Goal: Task Accomplishment & Management: Use online tool/utility

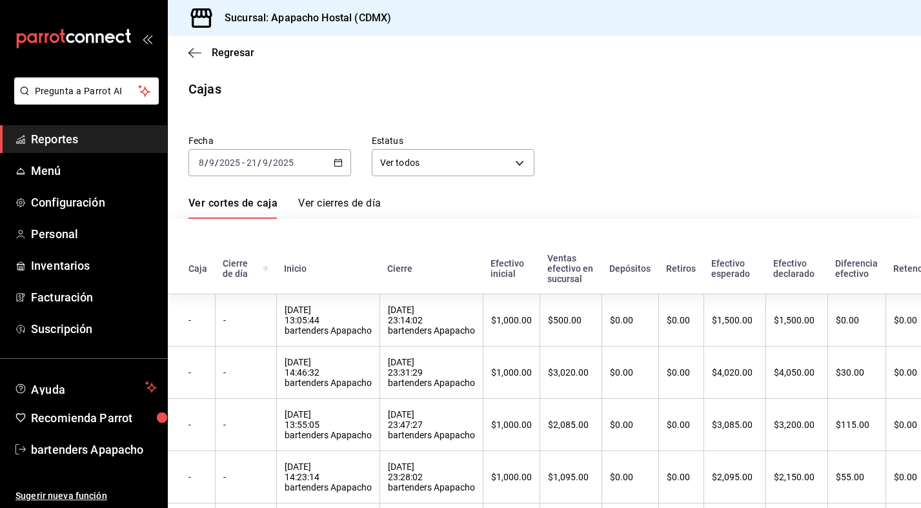
scroll to position [225, 74]
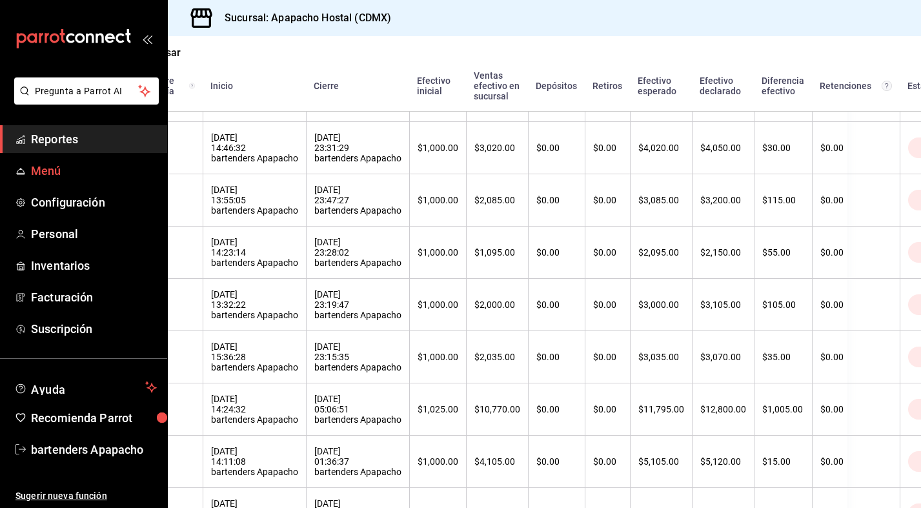
click at [102, 175] on span "Menú" at bounding box center [94, 170] width 126 height 17
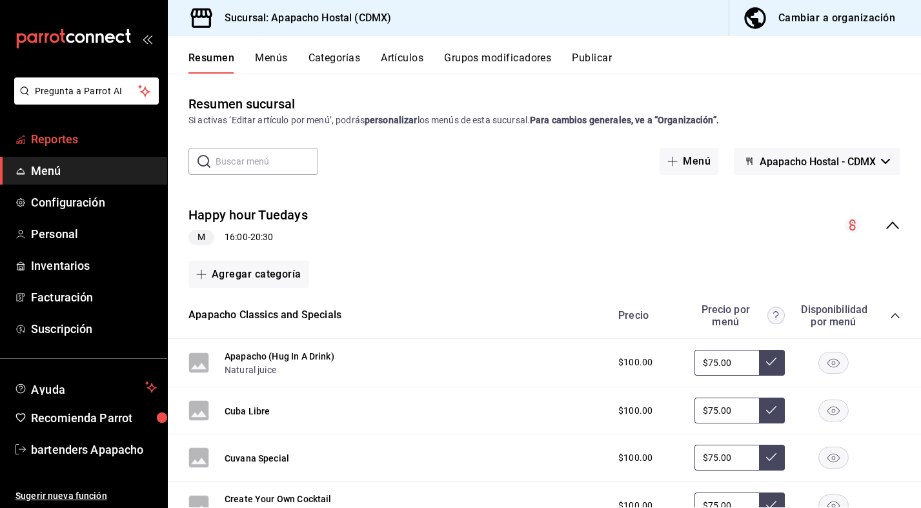
click at [90, 149] on link "Reportes" at bounding box center [83, 139] width 167 height 28
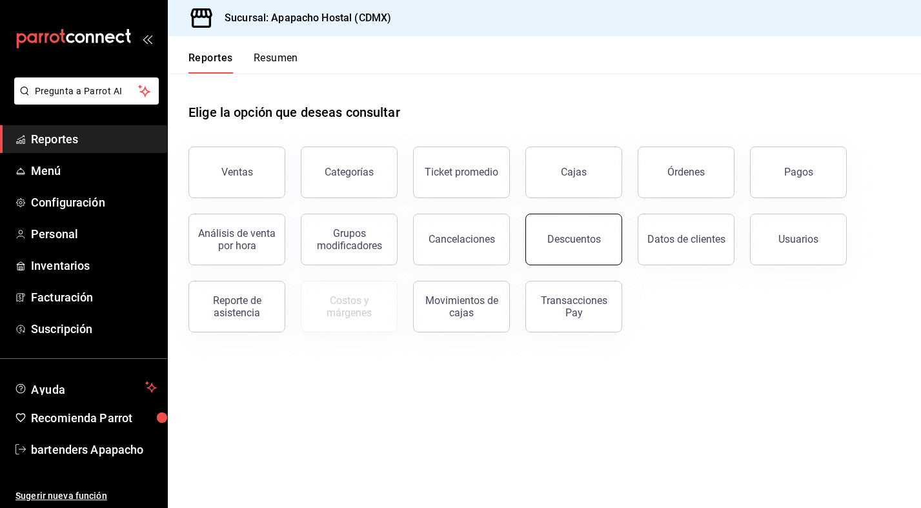
click at [583, 241] on div "Descuentos" at bounding box center [574, 239] width 54 height 12
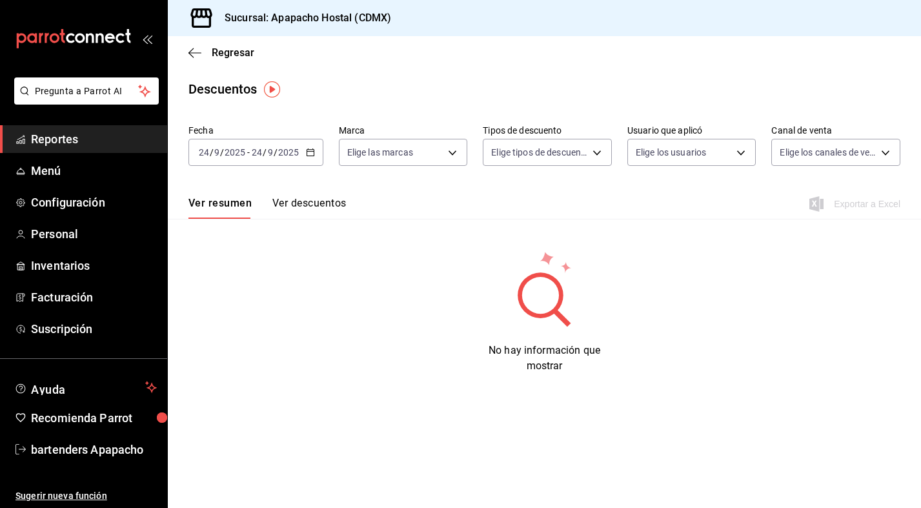
click at [308, 156] on \(Stroke\) "button" at bounding box center [311, 152] width 8 height 7
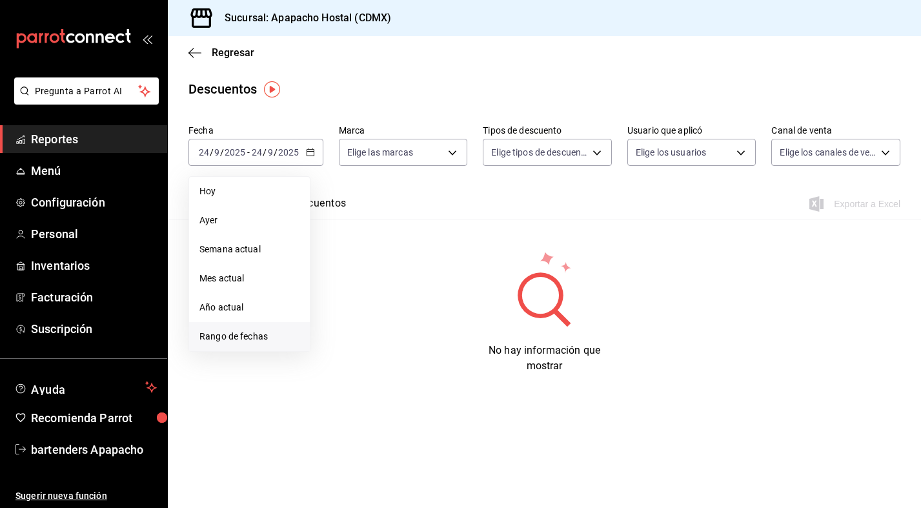
click at [236, 335] on span "Rango de fechas" at bounding box center [249, 337] width 100 height 14
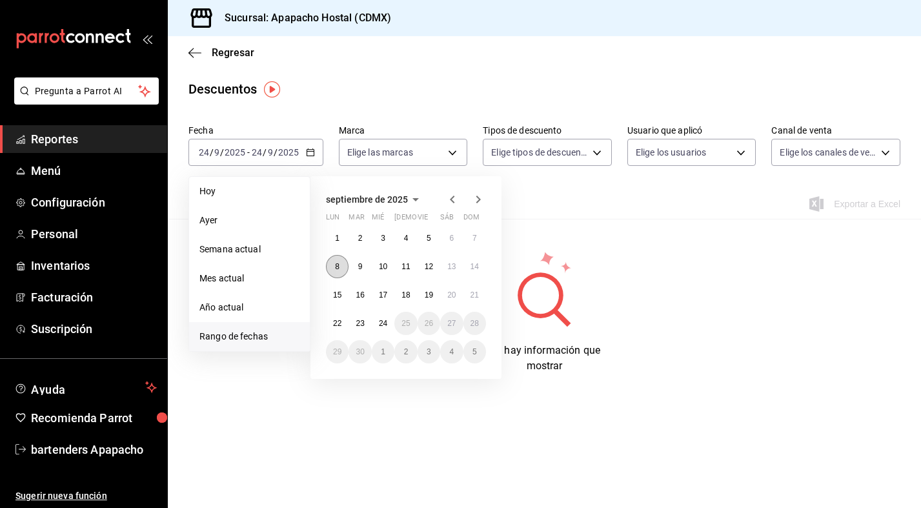
click at [334, 265] on button "8" at bounding box center [337, 266] width 23 height 23
click at [476, 290] on abbr "21" at bounding box center [474, 294] width 8 height 9
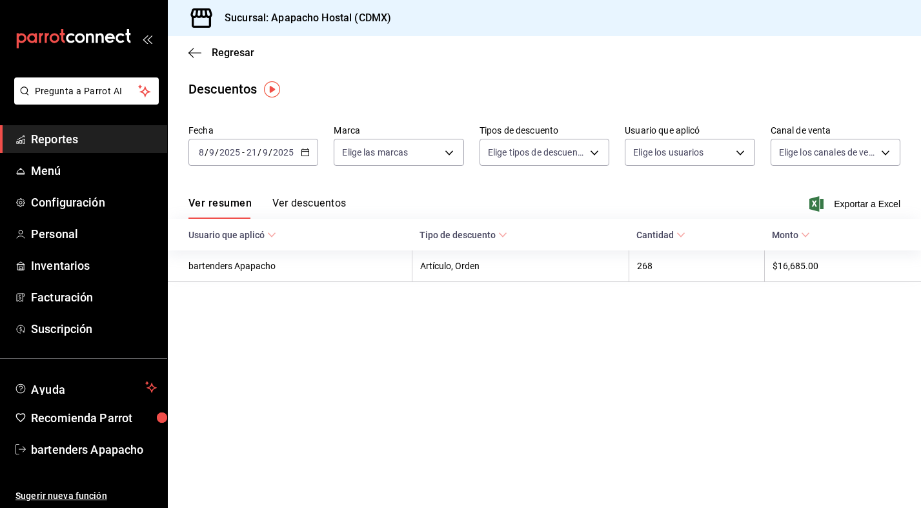
click at [319, 206] on button "Ver descuentos" at bounding box center [309, 208] width 74 height 22
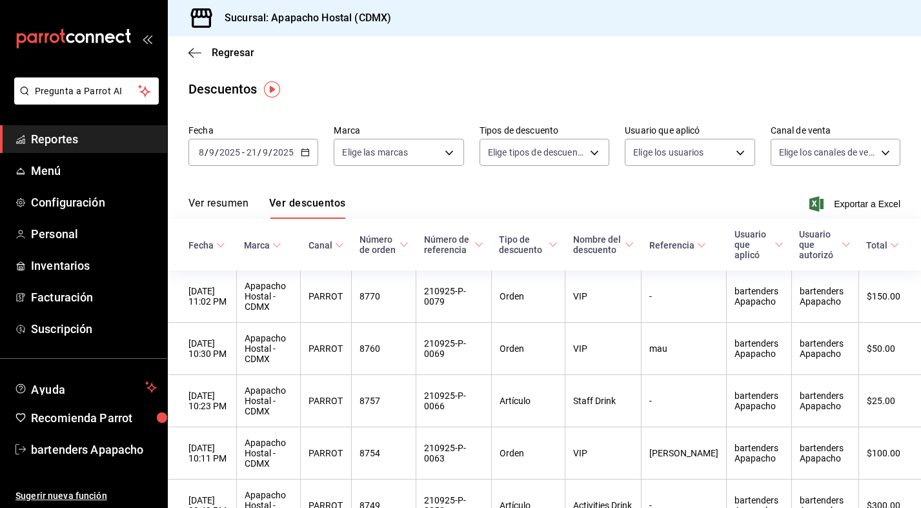
click at [219, 210] on button "Ver resumen" at bounding box center [218, 208] width 60 height 22
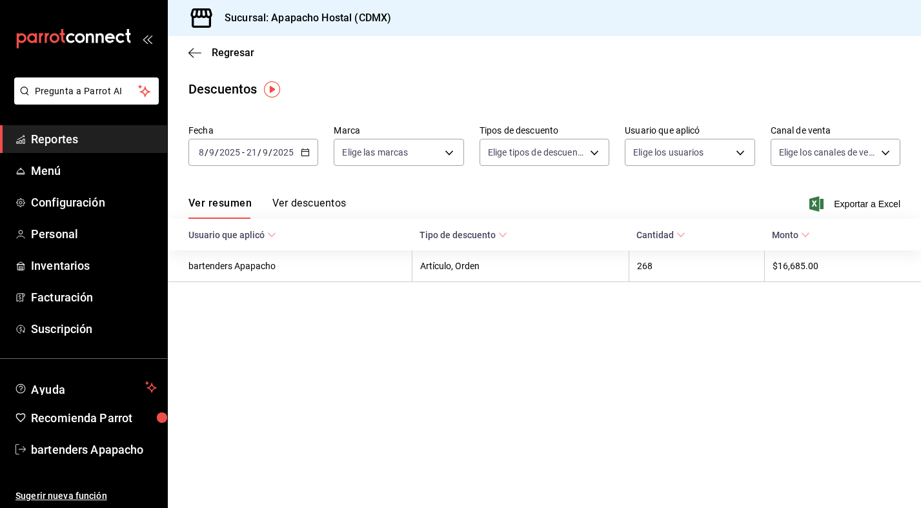
click at [305, 199] on button "Ver descuentos" at bounding box center [309, 208] width 74 height 22
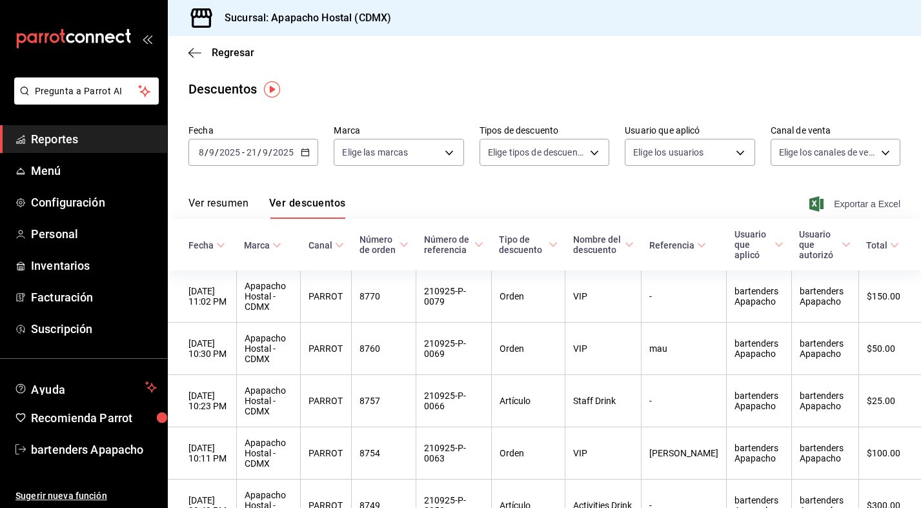
click at [850, 206] on span "Exportar a Excel" at bounding box center [856, 203] width 88 height 15
